Goal: Transaction & Acquisition: Purchase product/service

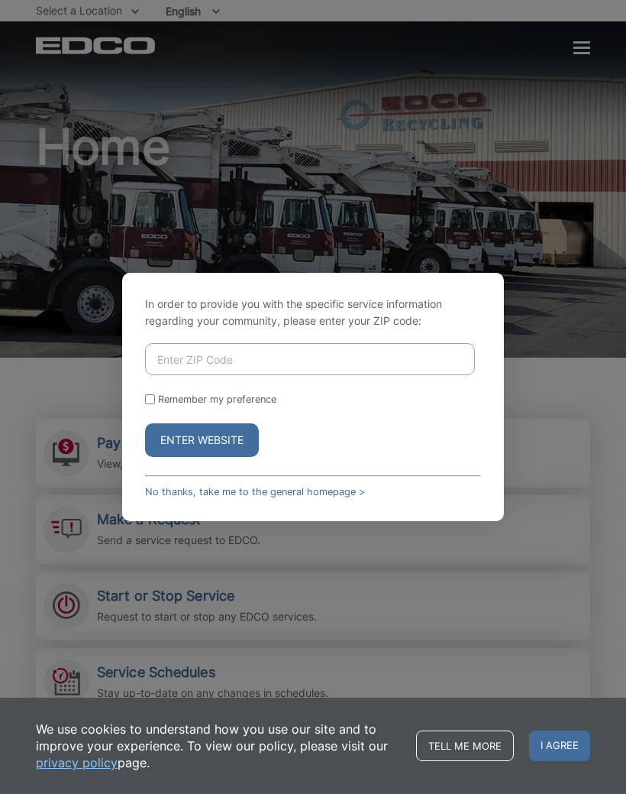
click at [555, 345] on div "In order to provide you with the specific service information regarding your co…" at bounding box center [313, 397] width 626 height 794
click at [212, 457] on button "Enter Website" at bounding box center [202, 440] width 114 height 34
click at [251, 375] on input "Enter ZIP Code" at bounding box center [310, 359] width 330 height 32
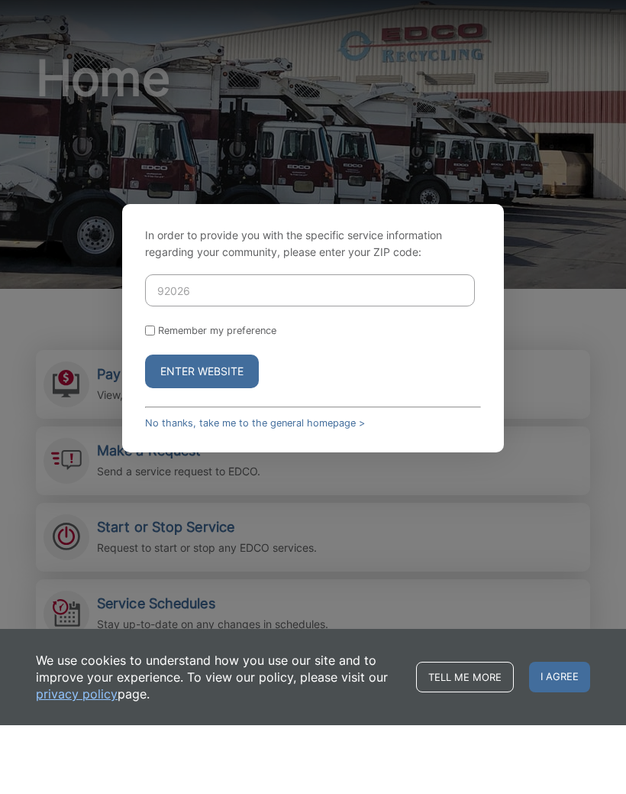
type input "92026"
click at [154, 394] on input "Remember my preference" at bounding box center [150, 399] width 10 height 10
checkbox input "true"
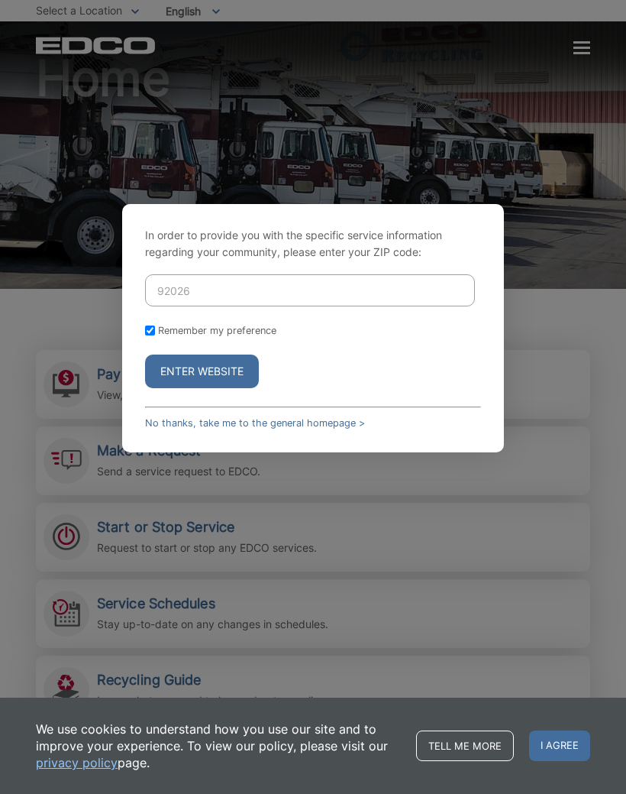
click at [294, 623] on div "In order to provide you with the specific service information regarding your co…" at bounding box center [313, 328] width 626 height 794
click at [234, 388] on button "Enter Website" at bounding box center [202, 371] width 114 height 34
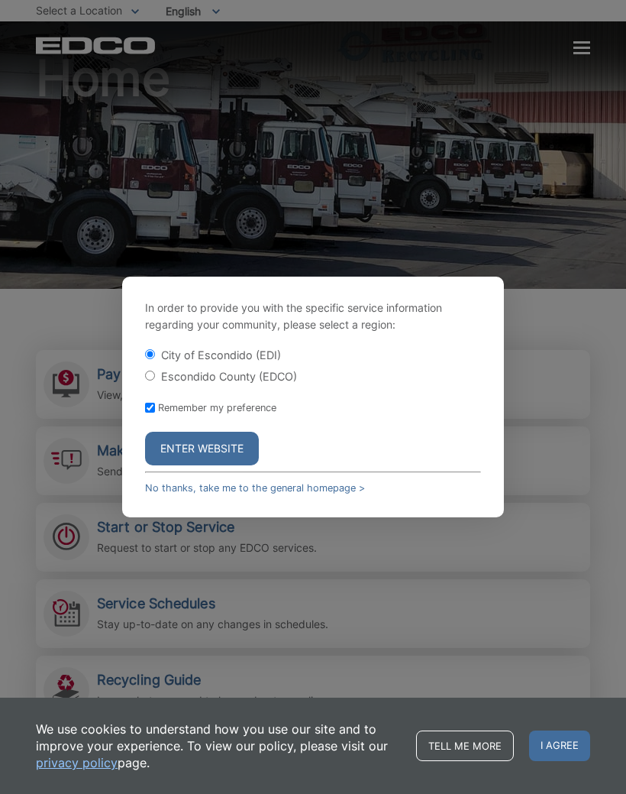
click at [260, 616] on div "In order to provide you with the specific service information regarding your co…" at bounding box center [313, 397] width 626 height 794
click at [408, 184] on div "In order to provide you with the specific service information regarding your co…" at bounding box center [313, 397] width 626 height 794
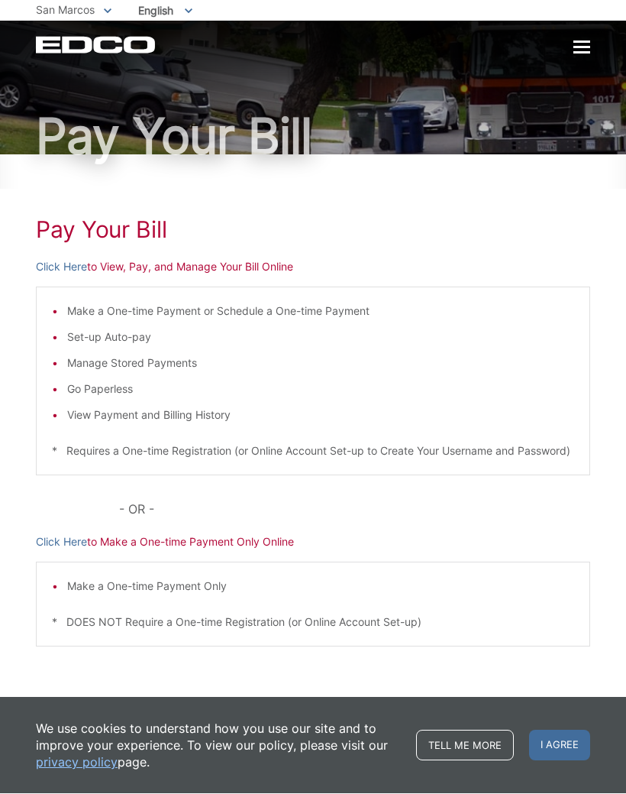
scroll to position [53, 0]
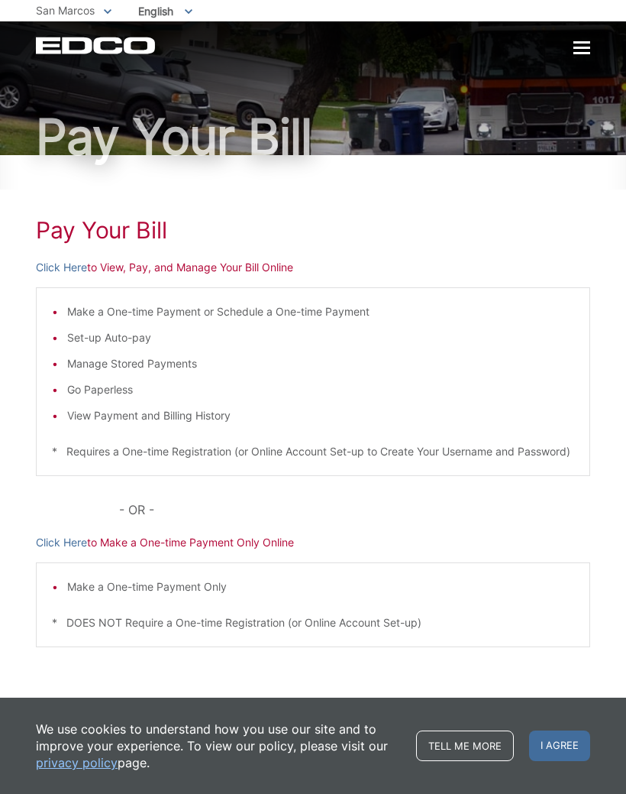
click at [65, 259] on link "Click Here" at bounding box center [61, 267] width 51 height 17
